Goal: Find contact information: Find contact information

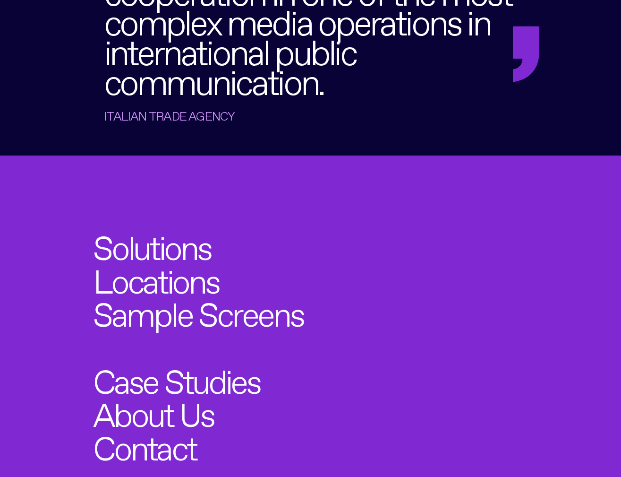
scroll to position [2949, 0]
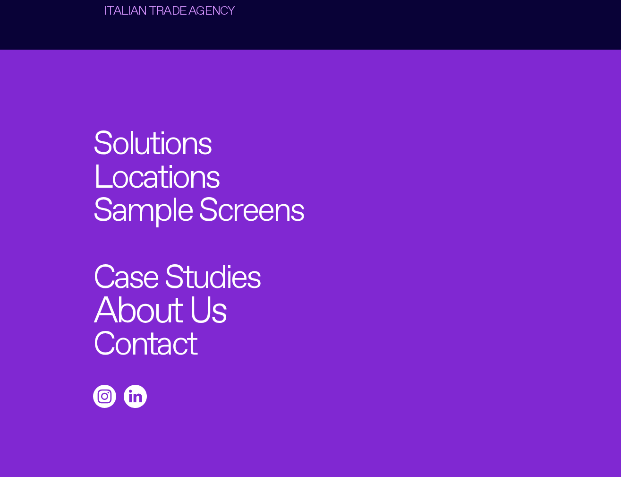
click at [198, 286] on link "About Us" at bounding box center [160, 304] width 132 height 37
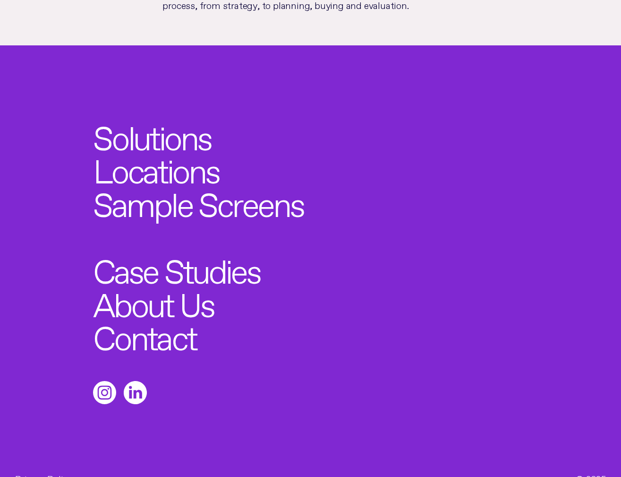
scroll to position [554, 0]
click at [43, 475] on link "Privacy Policy" at bounding box center [43, 477] width 57 height 5
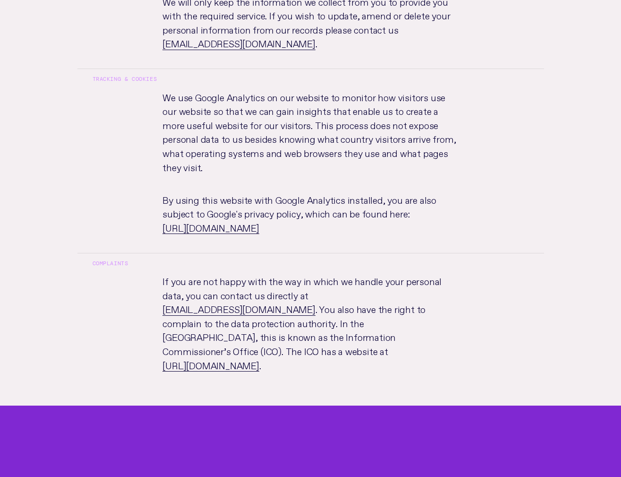
scroll to position [851, 0]
drag, startPoint x: 431, startPoint y: 175, endPoint x: 518, endPoint y: 250, distance: 114.6
click at [431, 192] on p "By using this website with Google Analytics installed, you are also subject to …" at bounding box center [310, 222] width 326 height 60
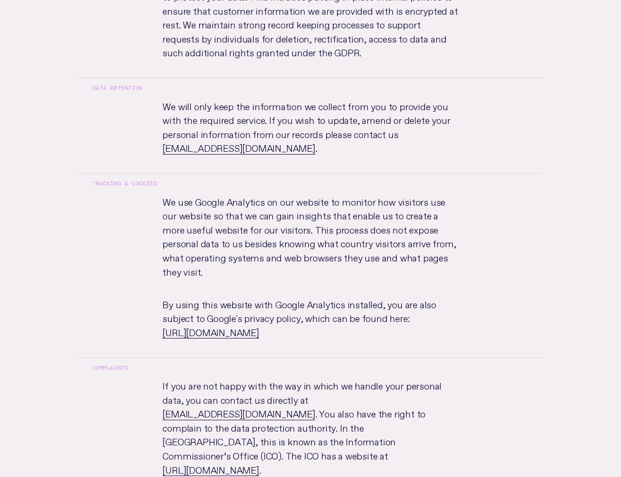
scroll to position [746, 0]
drag, startPoint x: 243, startPoint y: 140, endPoint x: 139, endPoint y: 141, distance: 104.0
copy link "[EMAIL_ADDRESS][DOMAIN_NAME]"
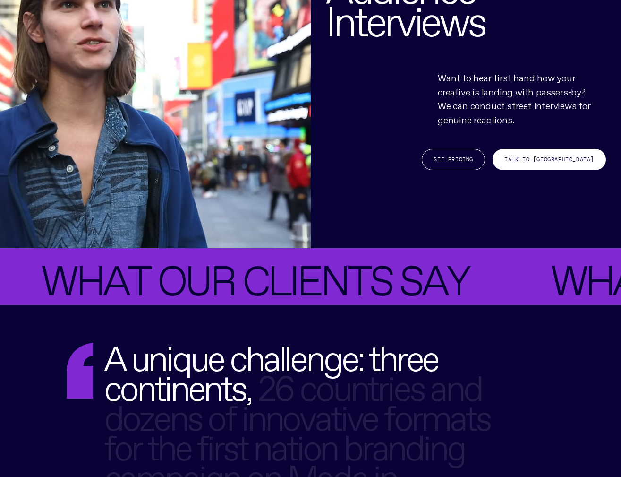
click at [620, 11] on div "R e a l I n s i g h t s A u d i e n c e I n t e r v i e w s Want to hear first …" at bounding box center [466, 92] width 311 height 311
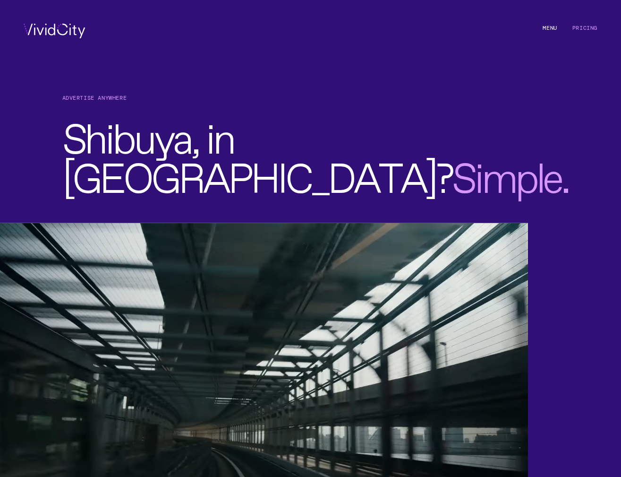
click at [546, 27] on li "M e n u" at bounding box center [550, 31] width 14 height 15
